Goal: Check status: Check status

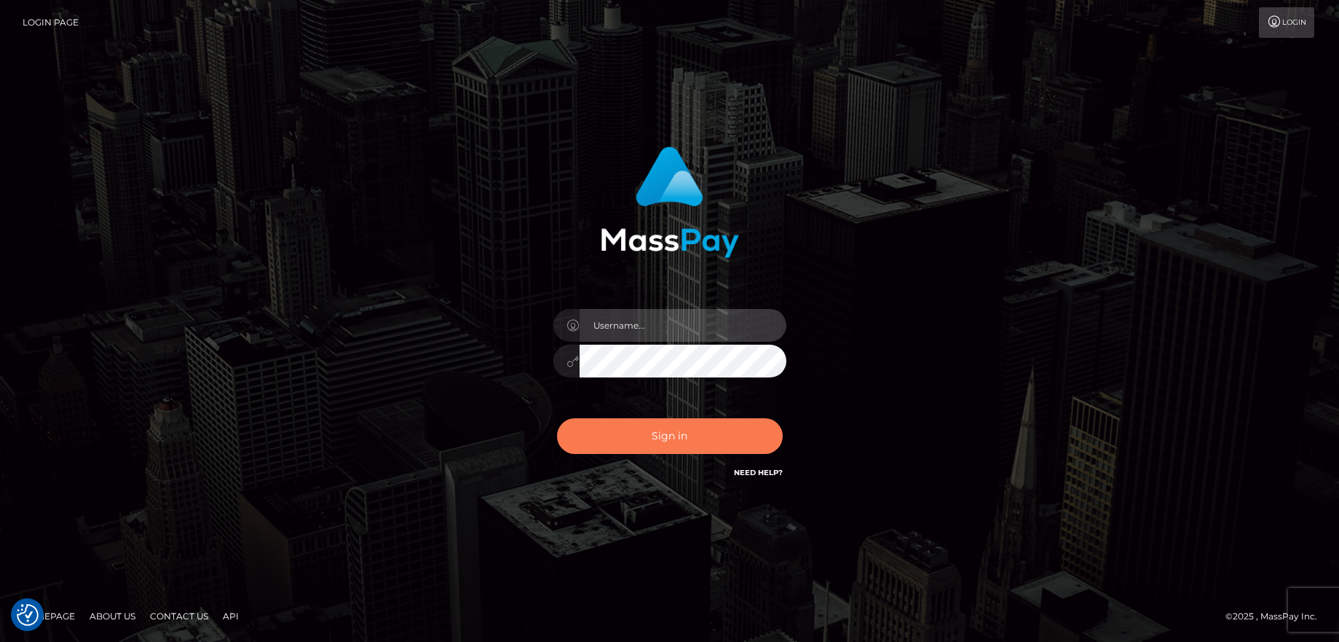
type input "balsaberisic"
click at [722, 434] on button "Sign in" at bounding box center [670, 436] width 226 height 36
type input "balsaberisic"
click at [717, 433] on button "Sign in" at bounding box center [670, 436] width 226 height 36
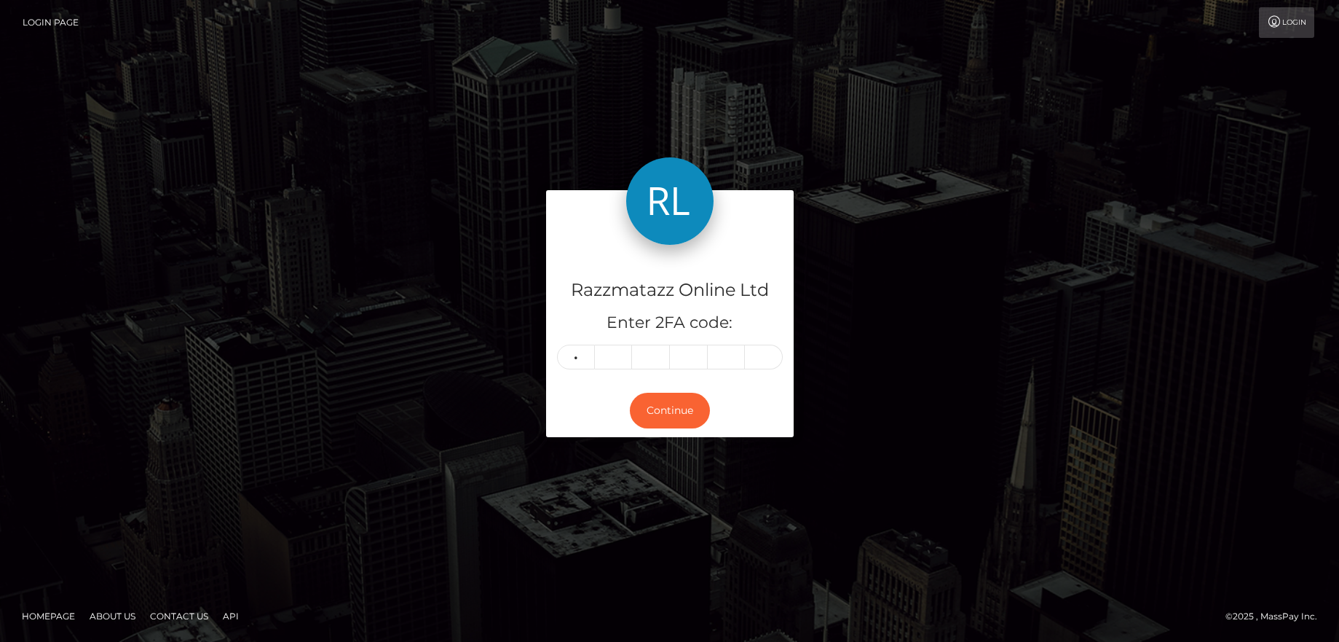
type input "8"
type input "1"
type input "6"
type input "4"
type input "3"
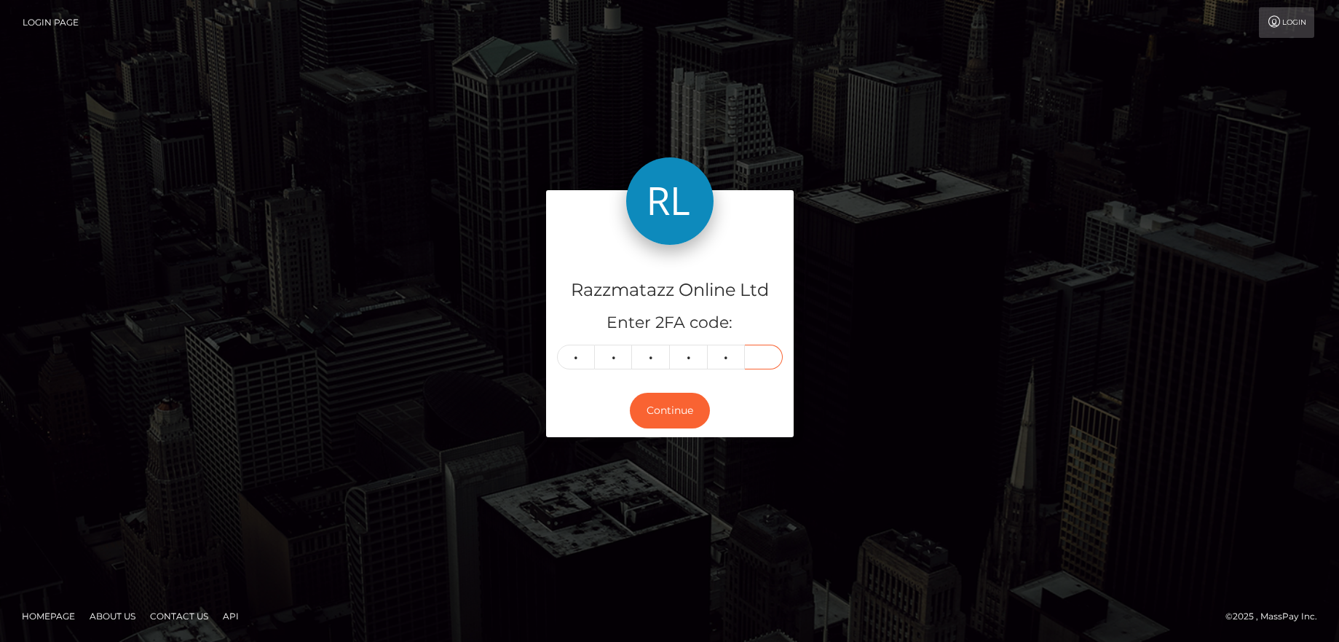
type input "2"
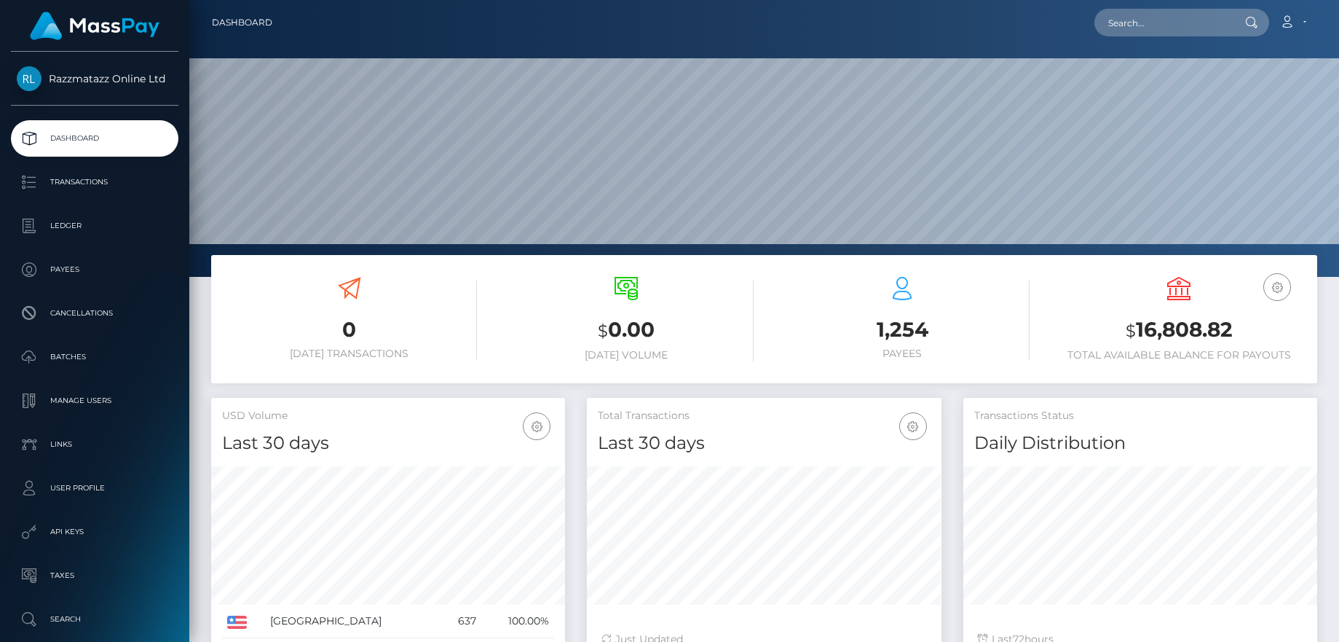
scroll to position [259, 355]
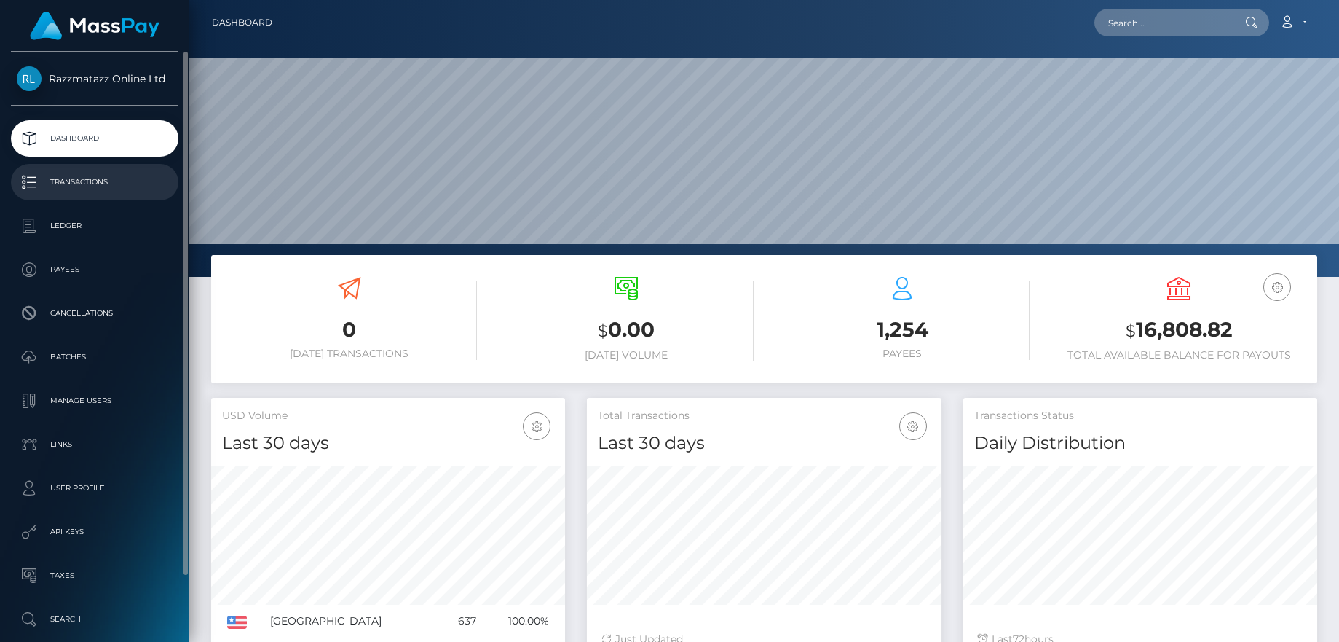
click at [115, 175] on p "Transactions" at bounding box center [95, 182] width 156 height 22
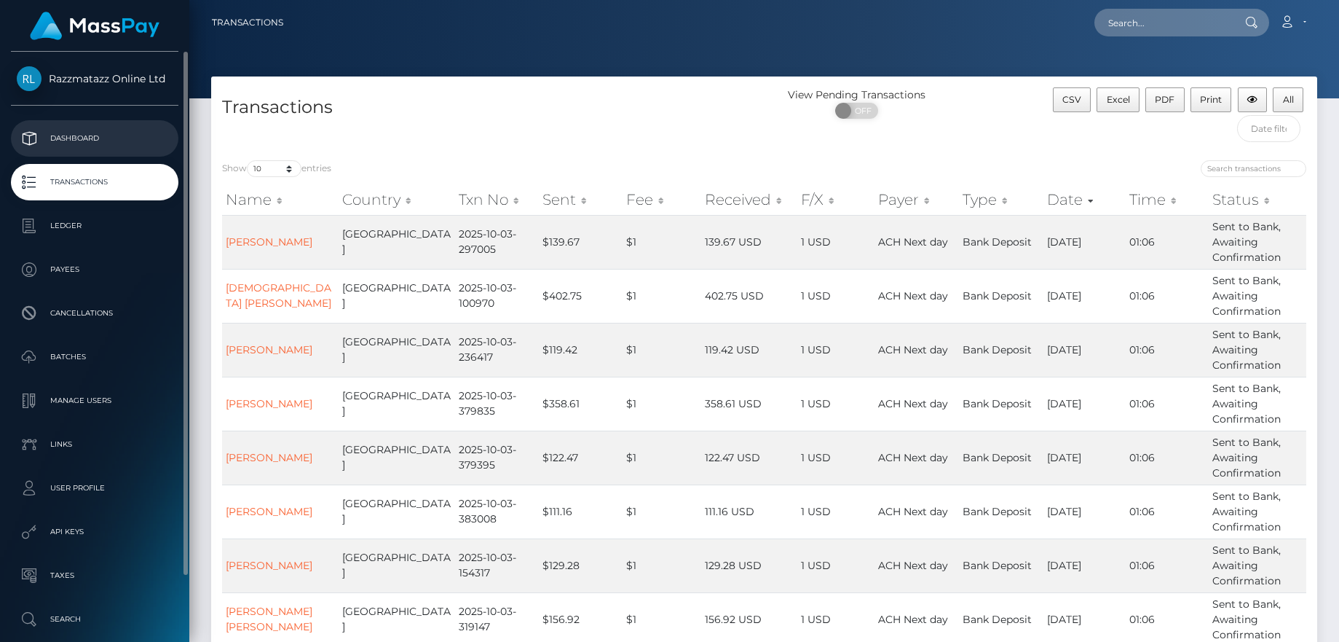
click at [63, 132] on p "Dashboard" at bounding box center [95, 138] width 156 height 22
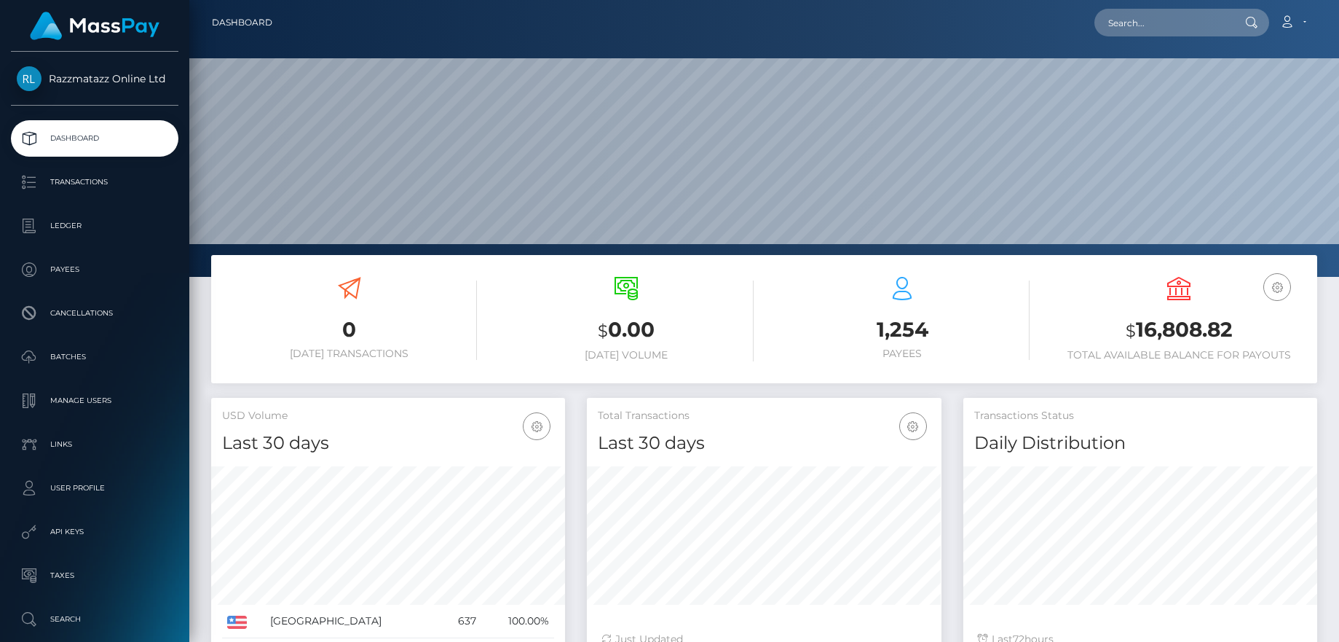
scroll to position [259, 355]
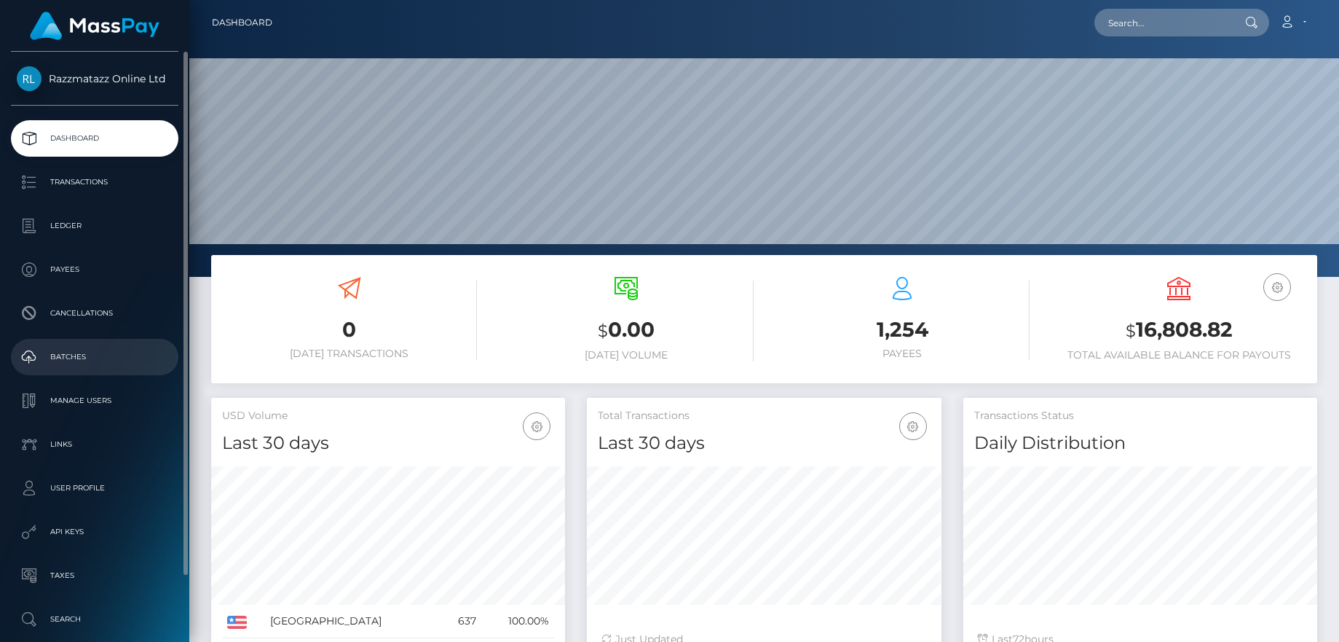
click at [113, 357] on p "Batches" at bounding box center [95, 357] width 156 height 22
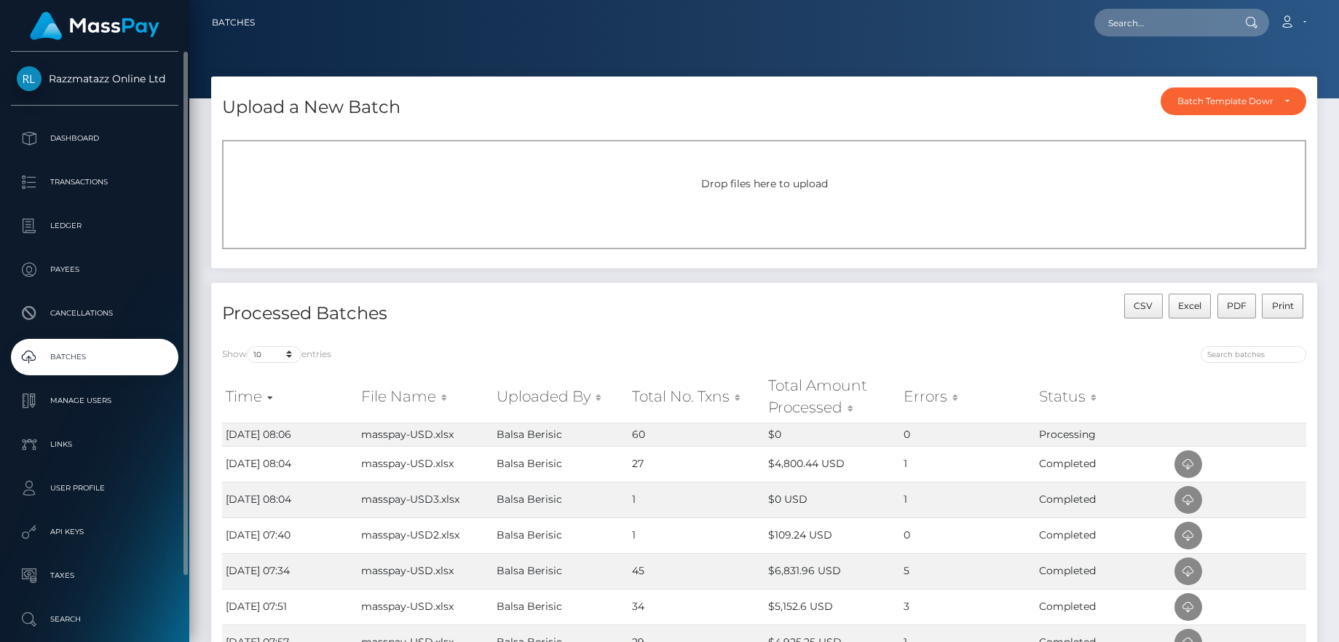
click at [108, 364] on p "Batches" at bounding box center [95, 357] width 156 height 22
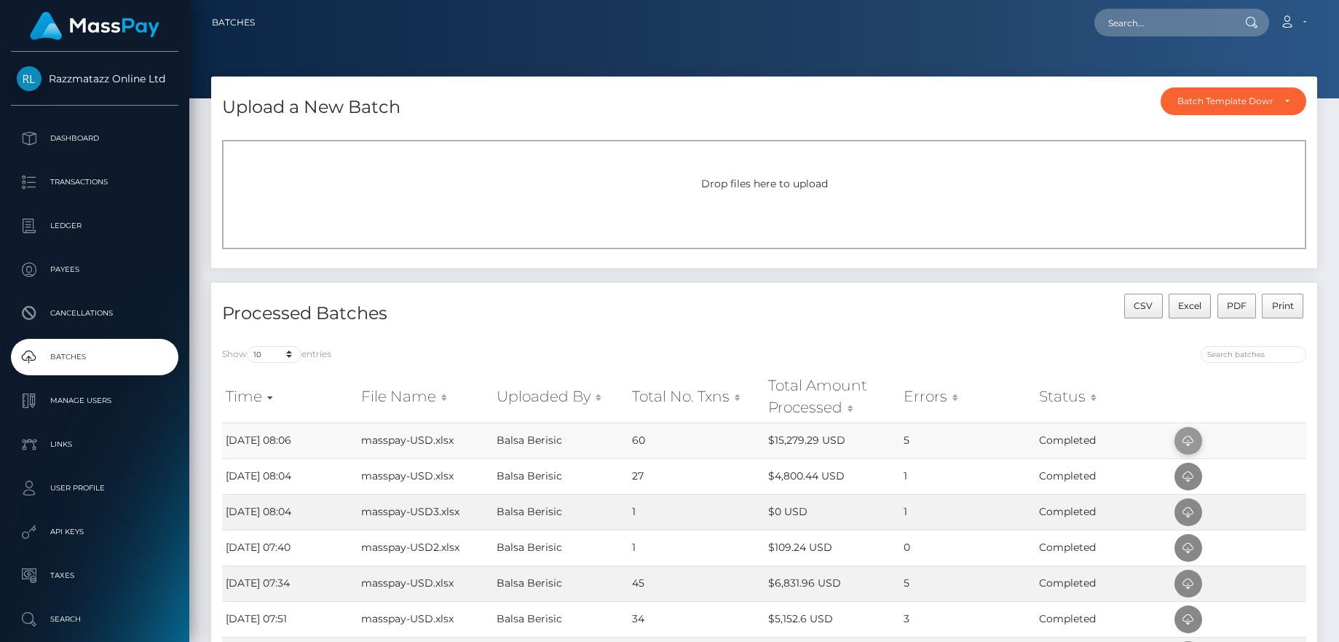
click at [1183, 437] on icon at bounding box center [1188, 441] width 17 height 18
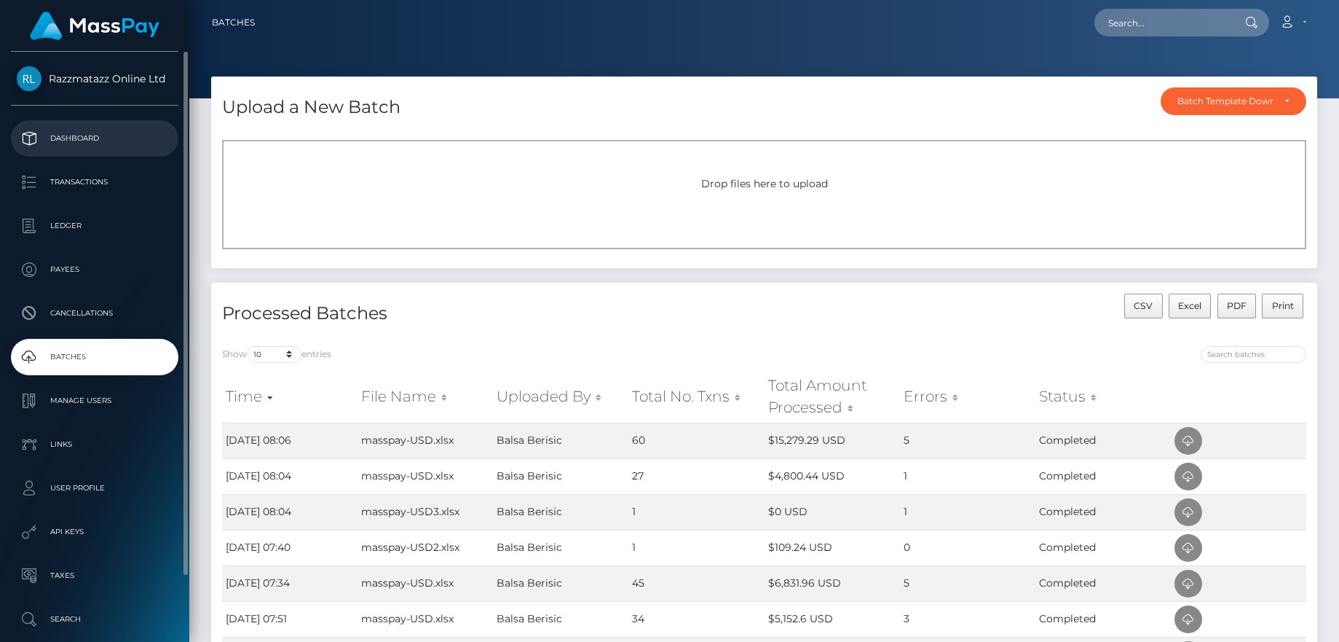
click at [108, 138] on p "Dashboard" at bounding box center [95, 138] width 156 height 22
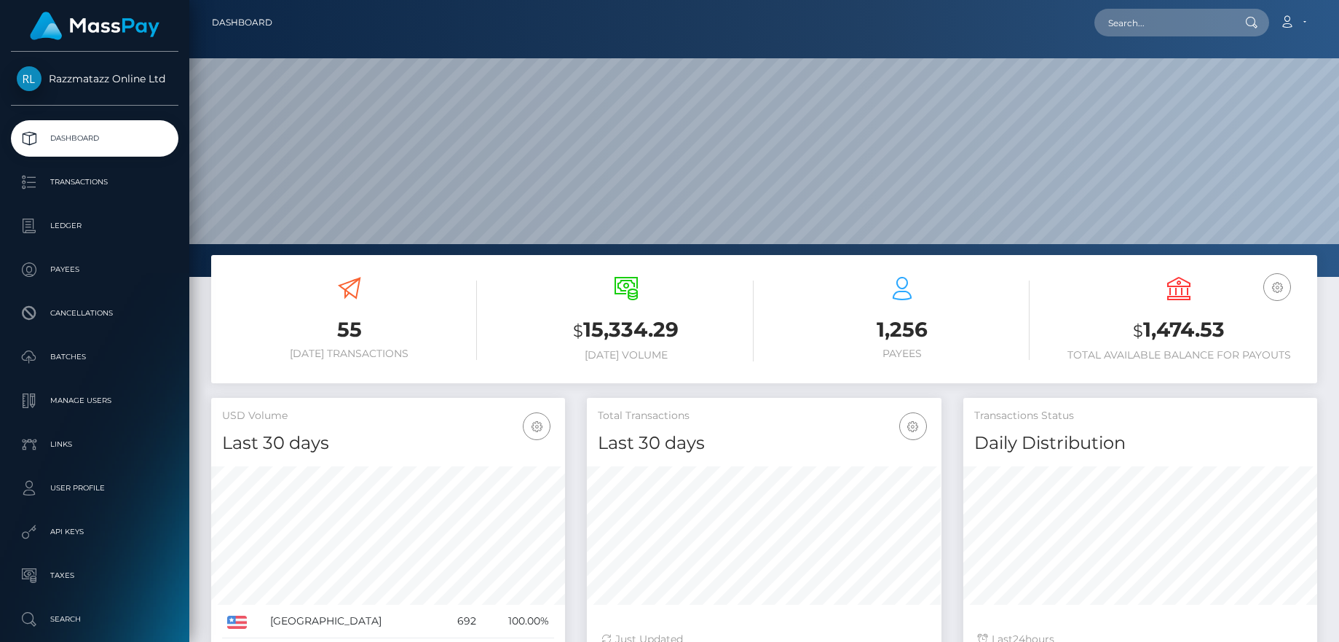
scroll to position [259, 355]
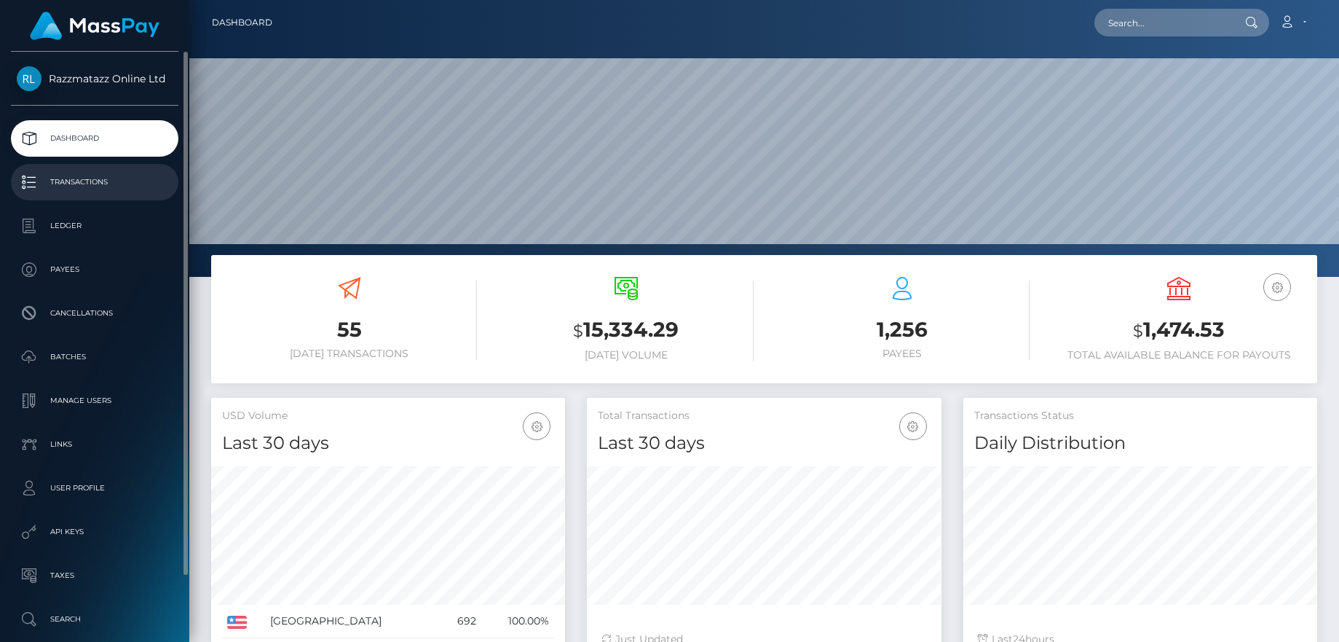
click at [79, 176] on p "Transactions" at bounding box center [95, 182] width 156 height 22
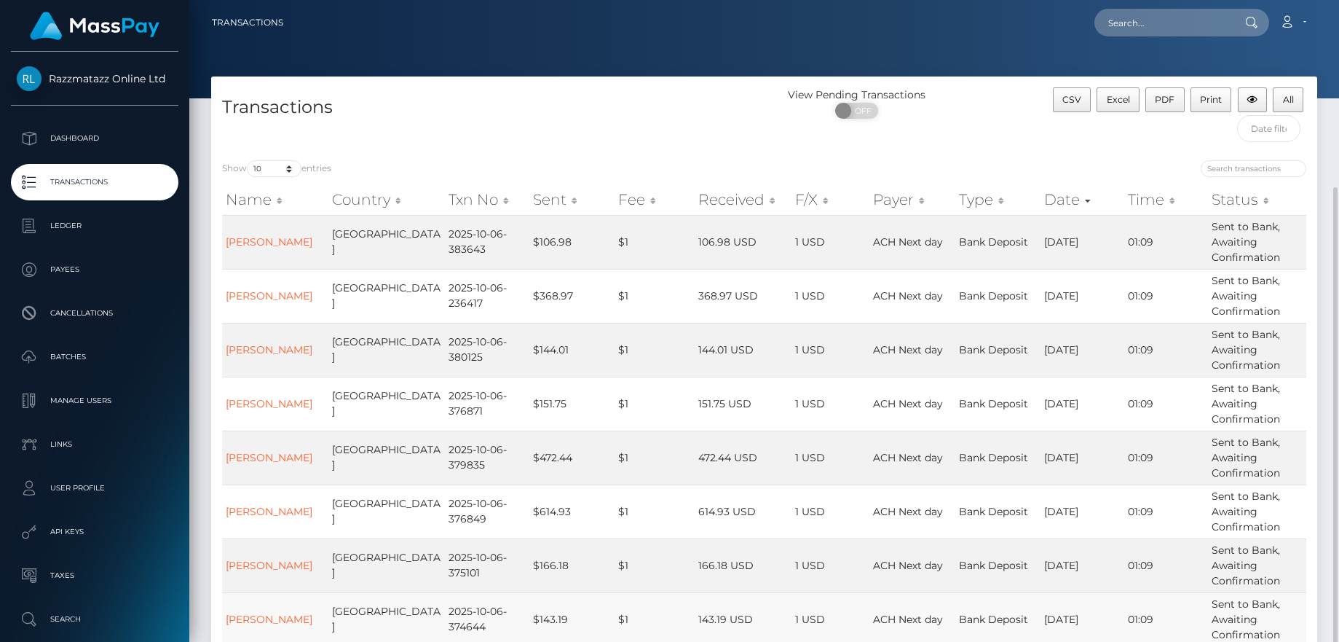
scroll to position [259, 0]
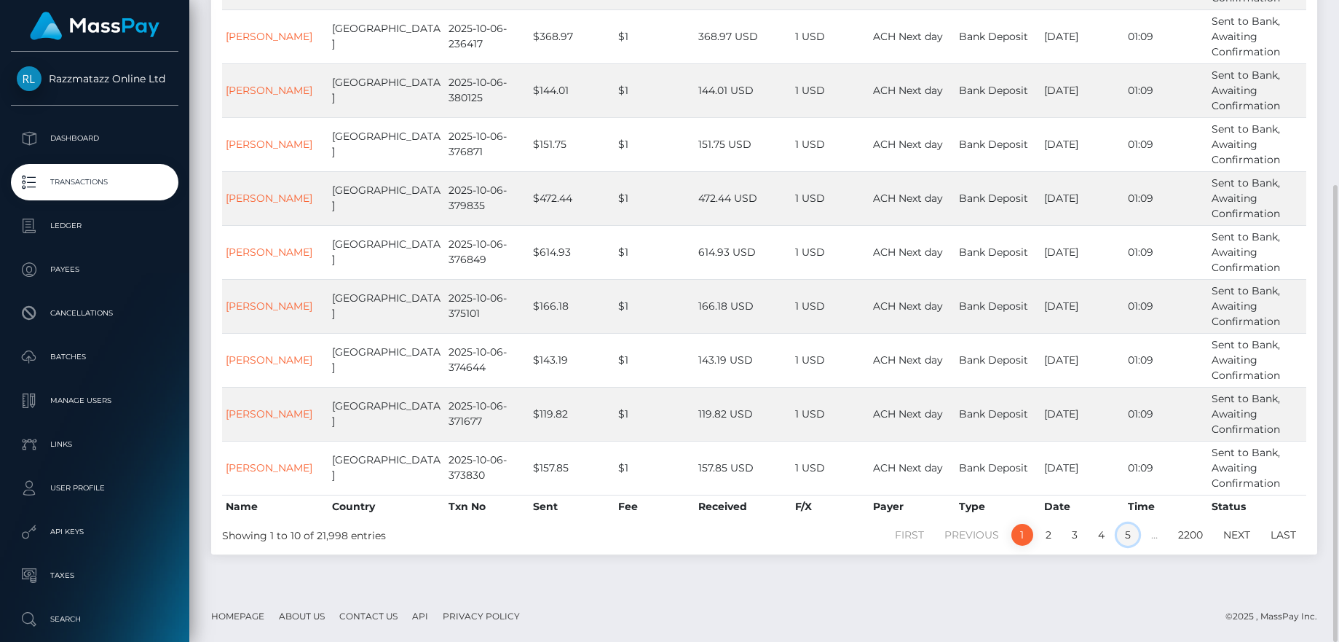
click at [1131, 539] on link "5" at bounding box center [1128, 535] width 22 height 22
click at [1134, 535] on link "6" at bounding box center [1128, 535] width 23 height 22
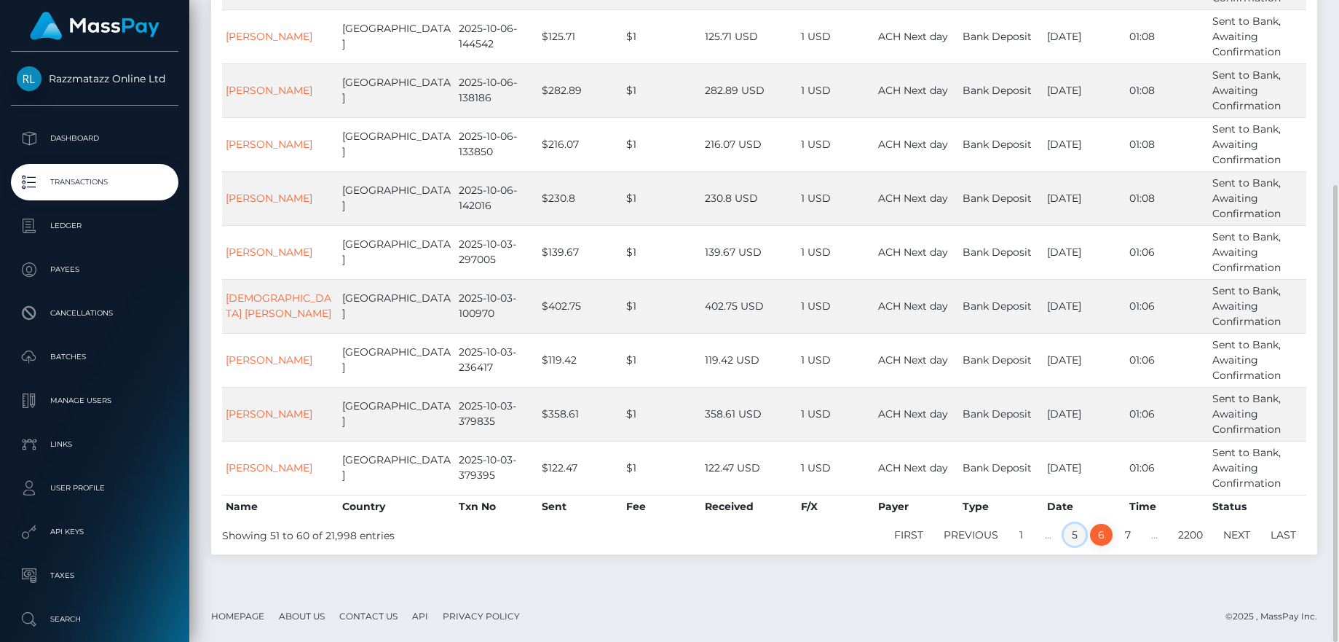
click at [1071, 539] on link "5" at bounding box center [1075, 535] width 22 height 22
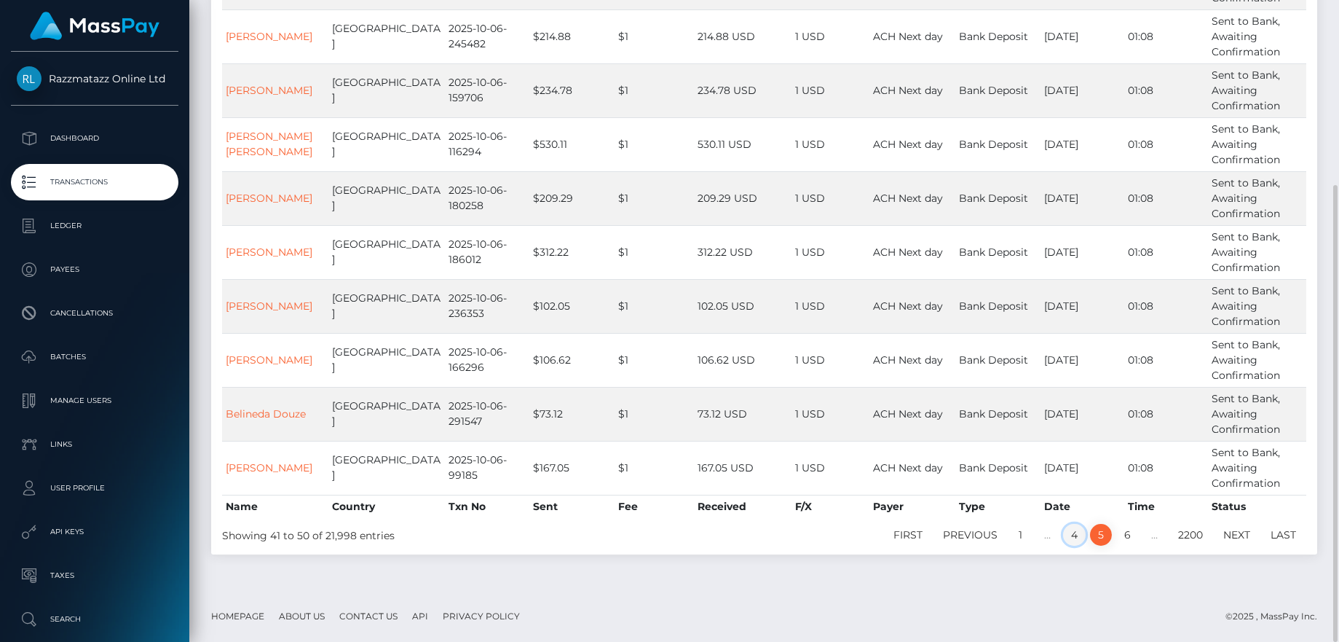
click at [1079, 537] on link "4" at bounding box center [1074, 535] width 23 height 22
click at [1070, 537] on link "3" at bounding box center [1075, 535] width 22 height 22
click at [1050, 529] on link "2" at bounding box center [1049, 535] width 22 height 22
click at [1017, 535] on link "1" at bounding box center [1023, 535] width 22 height 22
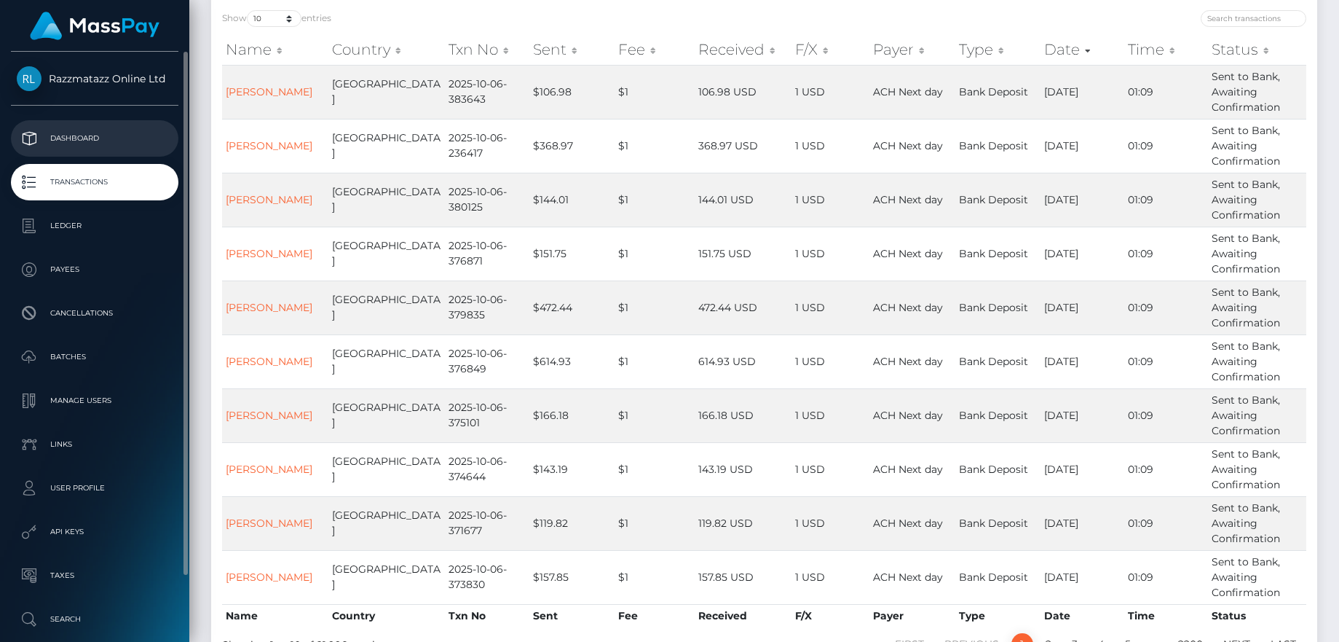
click at [108, 131] on p "Dashboard" at bounding box center [95, 138] width 156 height 22
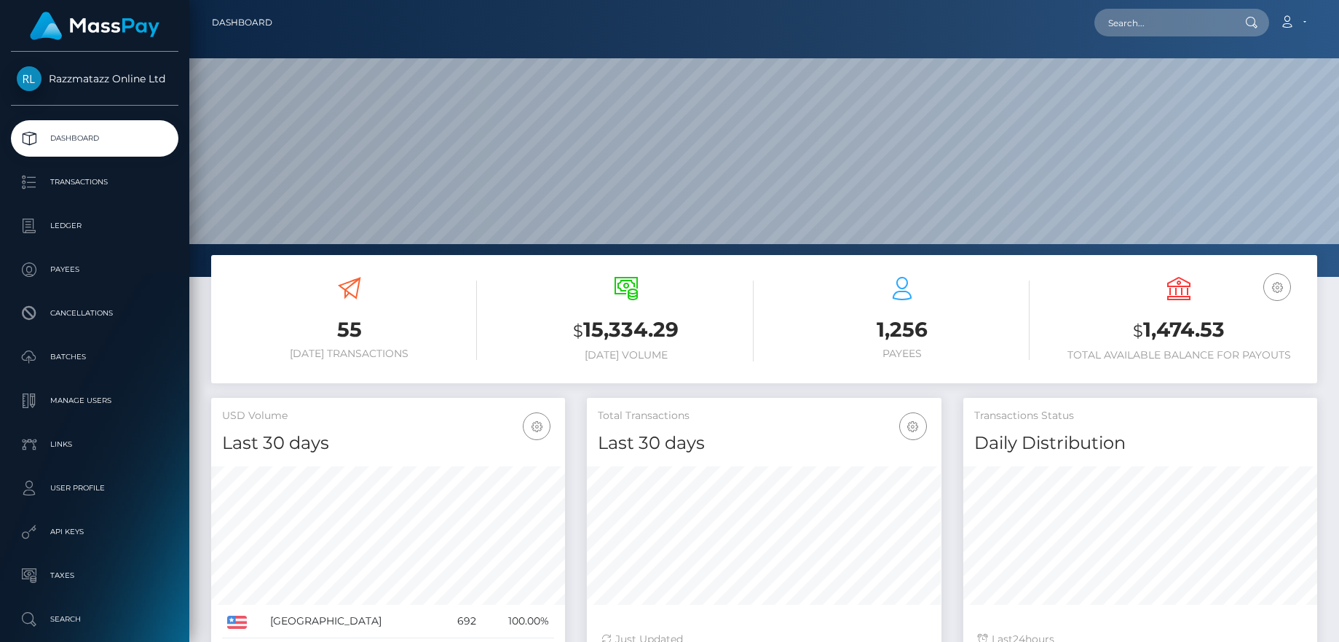
scroll to position [259, 355]
